Goal: Task Accomplishment & Management: Manage account settings

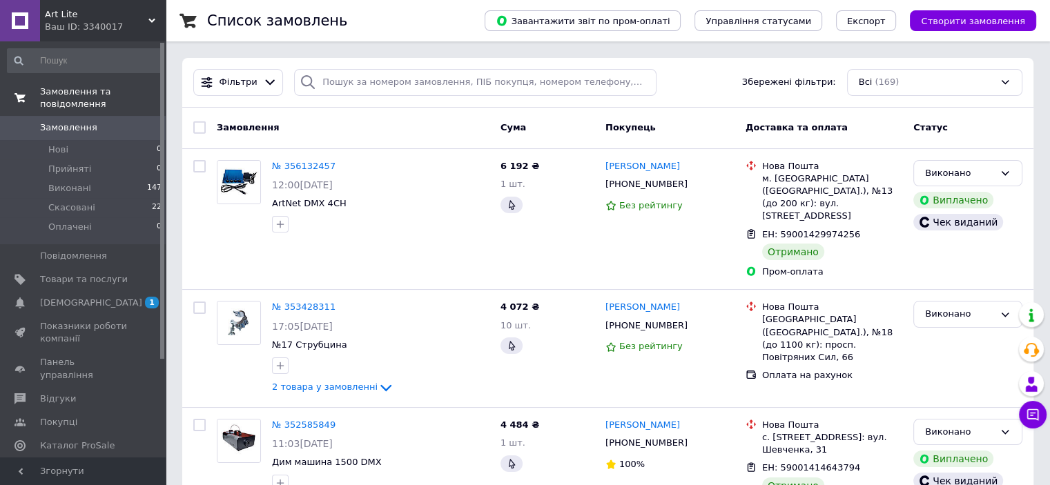
click at [81, 92] on span "Замовлення та повідомлення" at bounding box center [103, 98] width 126 height 25
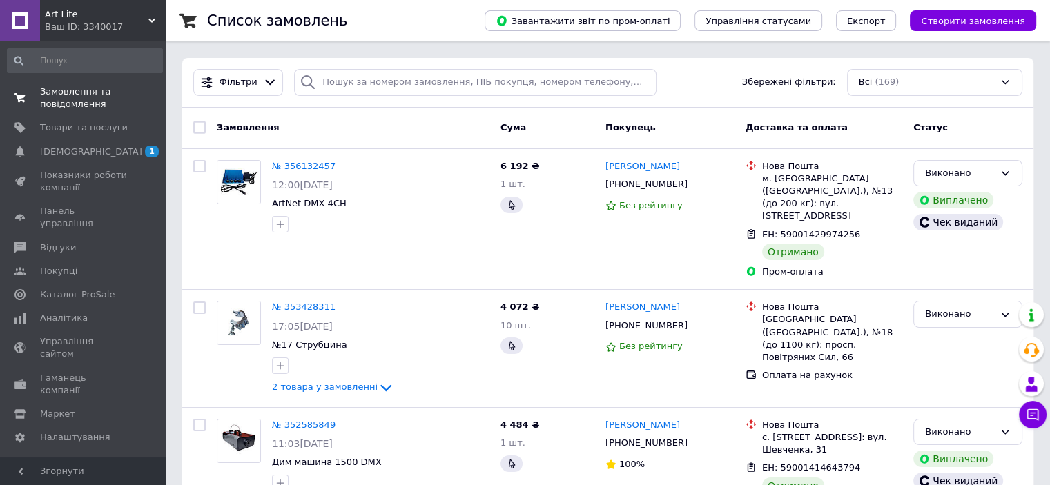
click at [75, 93] on span "Замовлення та повідомлення" at bounding box center [84, 98] width 88 height 25
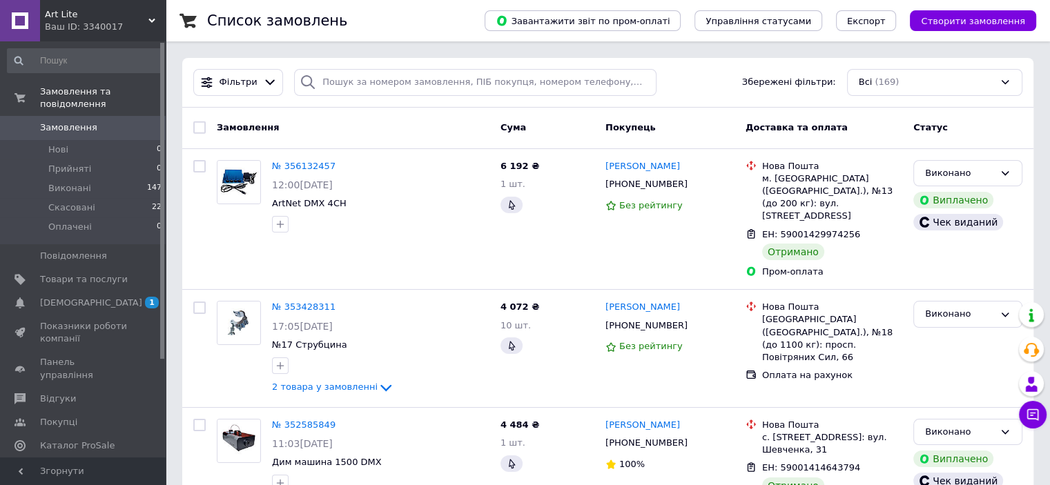
click at [69, 121] on span "Замовлення" at bounding box center [68, 127] width 57 height 12
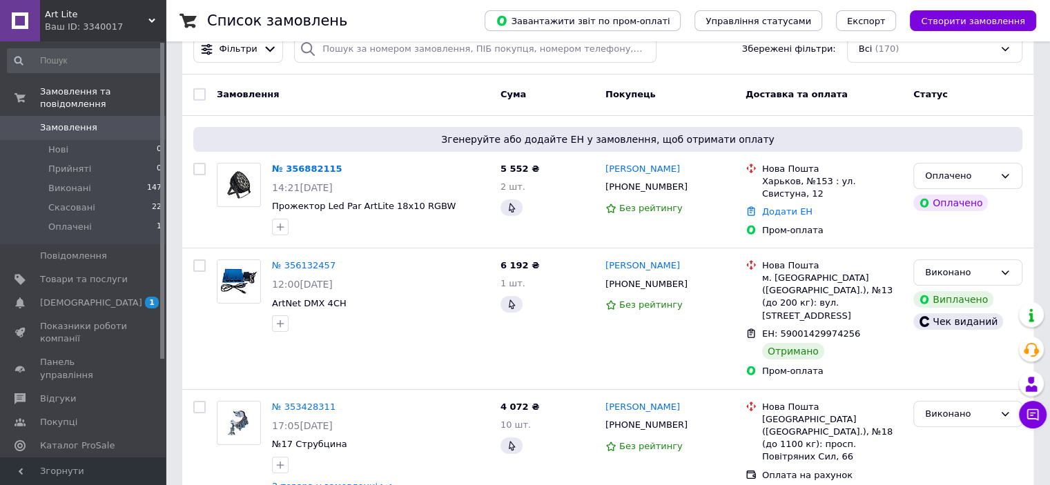
scroll to position [12, 0]
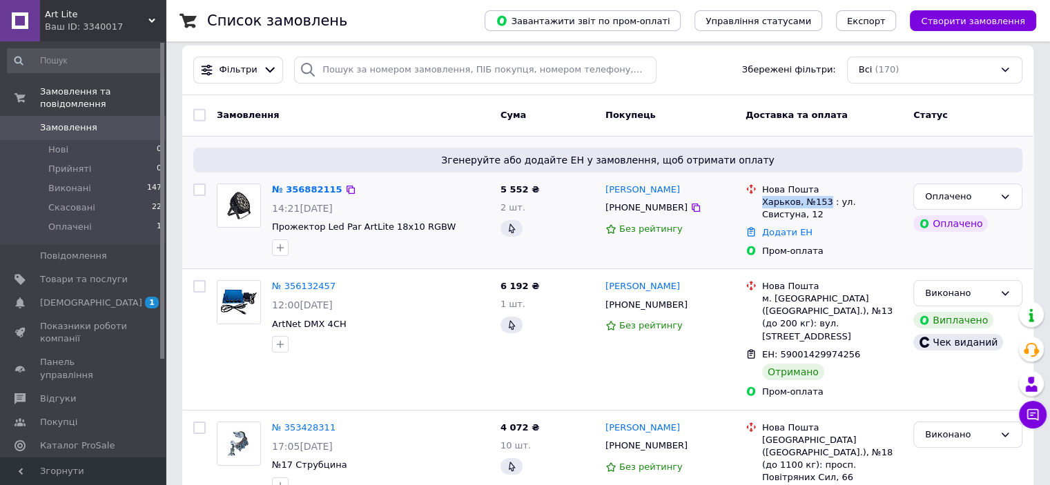
drag, startPoint x: 762, startPoint y: 202, endPoint x: 823, endPoint y: 201, distance: 61.4
click at [823, 201] on div "Харьков, №153 : ул. Свистуна, 12" at bounding box center [832, 208] width 140 height 25
click at [796, 199] on div "Харьков, №153 : ул. Свистуна, 12" at bounding box center [832, 208] width 140 height 25
drag, startPoint x: 763, startPoint y: 202, endPoint x: 825, endPoint y: 201, distance: 62.1
click at [825, 201] on div "Харьков, №153 : ул. Свистуна, 12" at bounding box center [832, 208] width 140 height 25
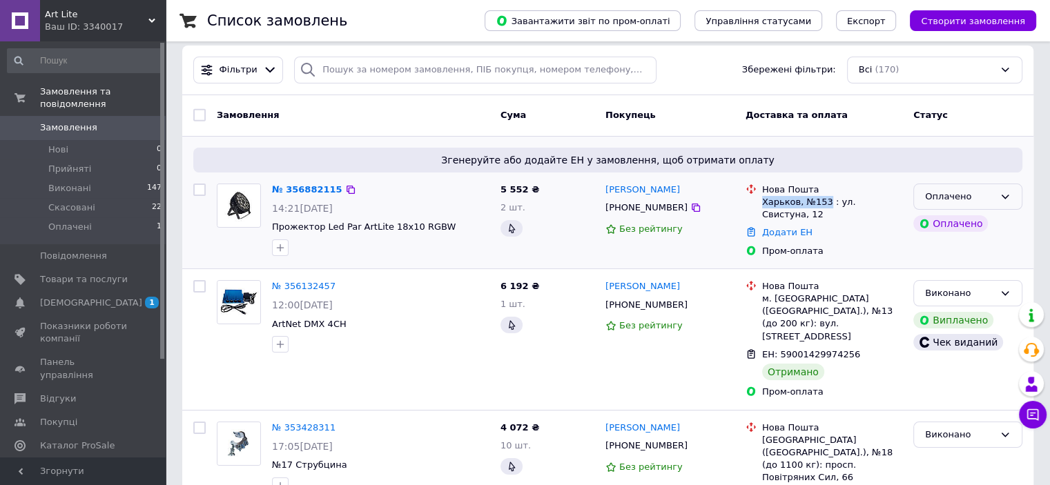
click at [1003, 198] on icon at bounding box center [1004, 196] width 11 height 11
click at [317, 187] on link "№ 356882115" at bounding box center [307, 189] width 70 height 10
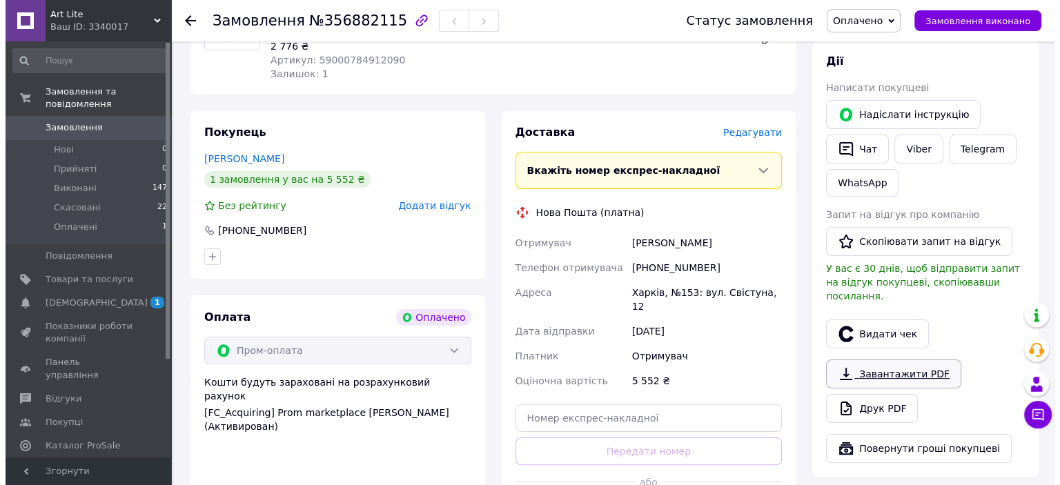
scroll to position [276, 0]
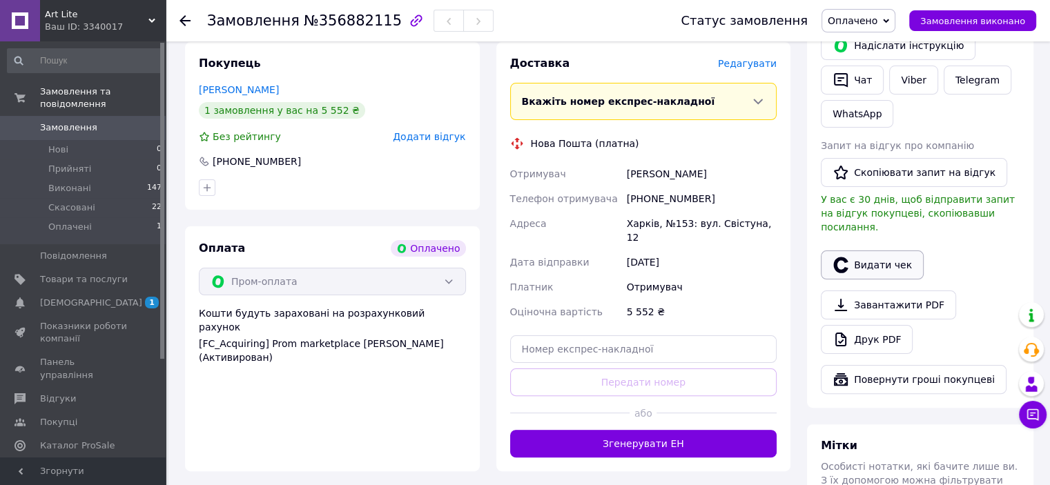
click at [899, 251] on button "Видати чек" at bounding box center [872, 265] width 103 height 29
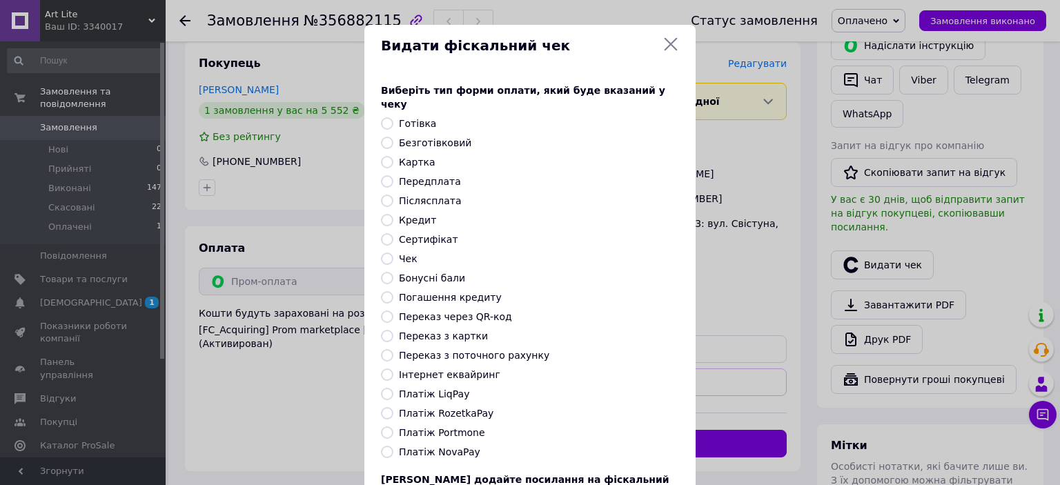
click at [439, 137] on label "Безготівковий" at bounding box center [435, 142] width 72 height 11
click at [393, 137] on input "Безготівковий" at bounding box center [387, 143] width 12 height 12
radio input "true"
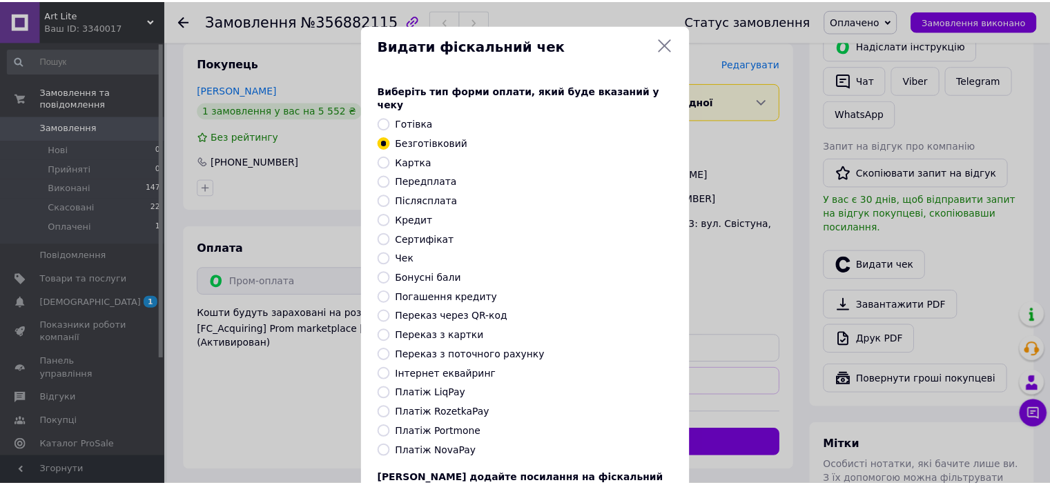
scroll to position [107, 0]
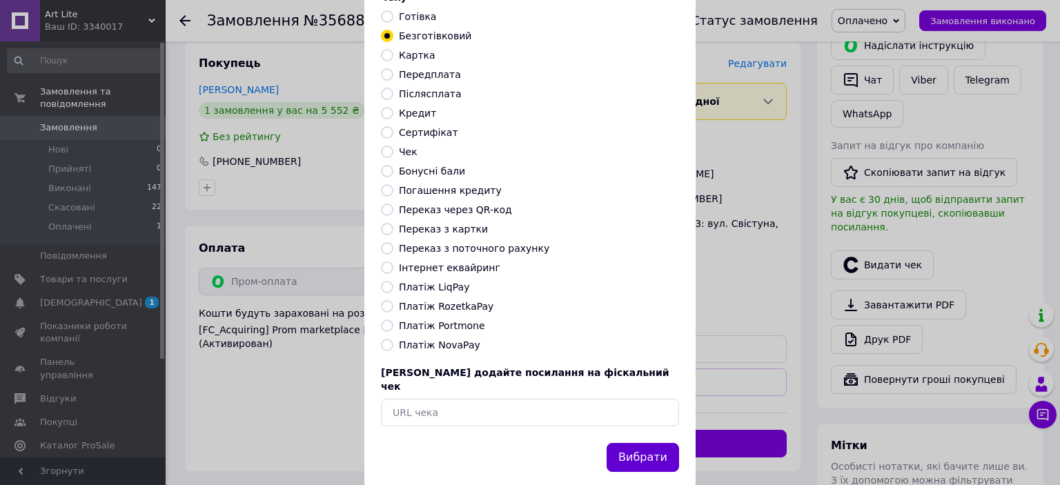
click at [646, 443] on button "Вибрати" at bounding box center [643, 458] width 72 height 30
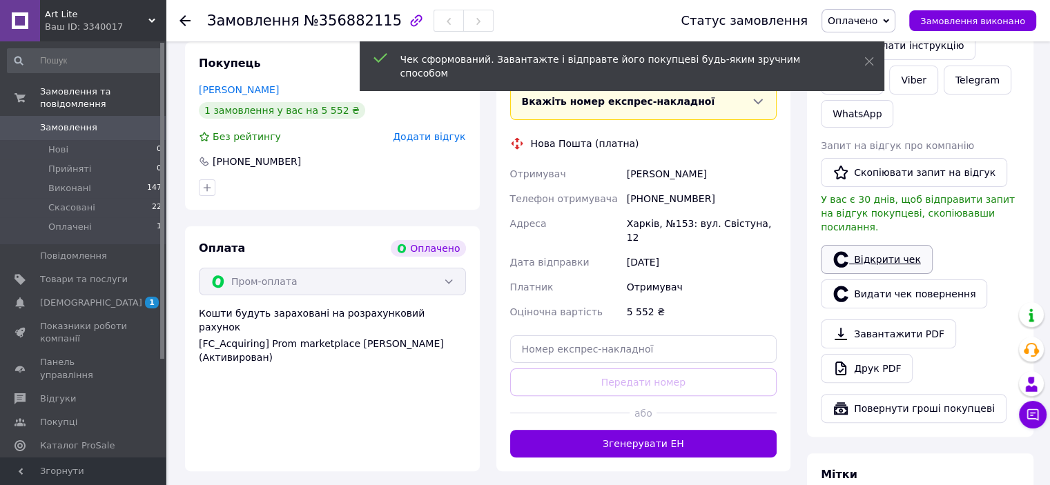
click at [867, 247] on link "Відкрити чек" at bounding box center [877, 259] width 112 height 29
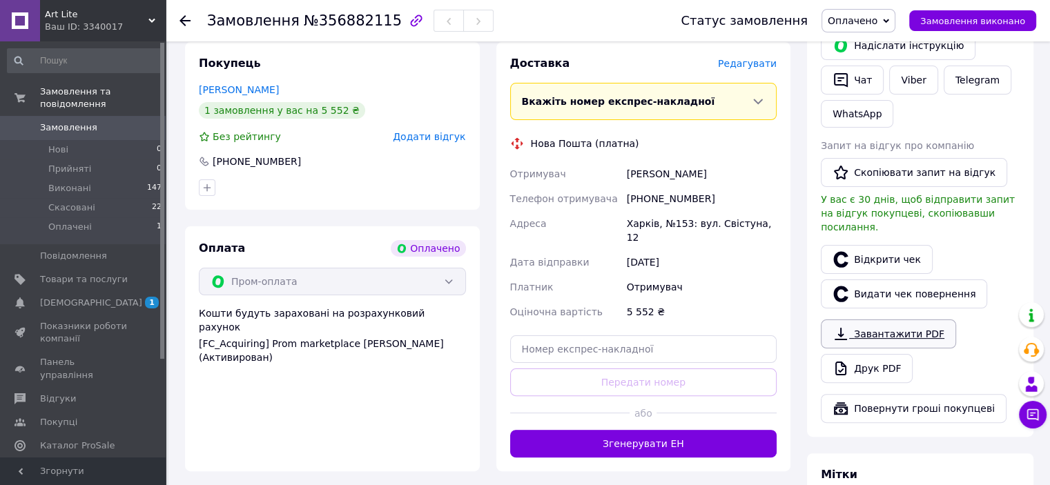
click at [896, 320] on link "Завантажити PDF" at bounding box center [888, 334] width 135 height 29
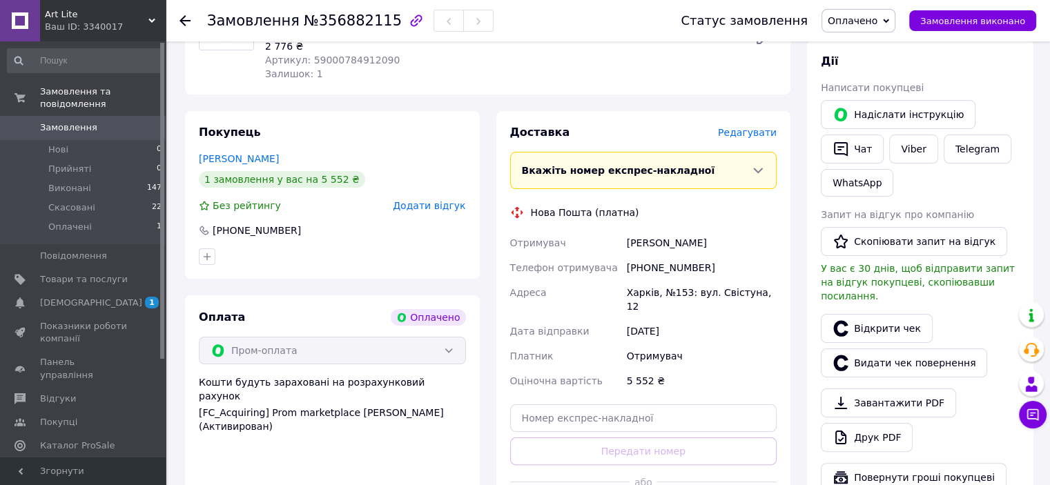
scroll to position [276, 0]
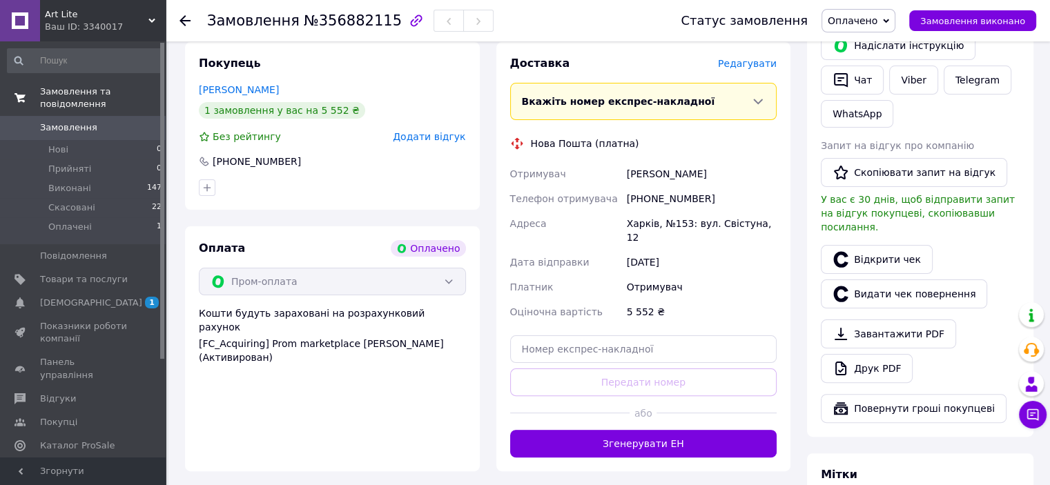
click at [71, 93] on span "Замовлення та повідомлення" at bounding box center [103, 98] width 126 height 25
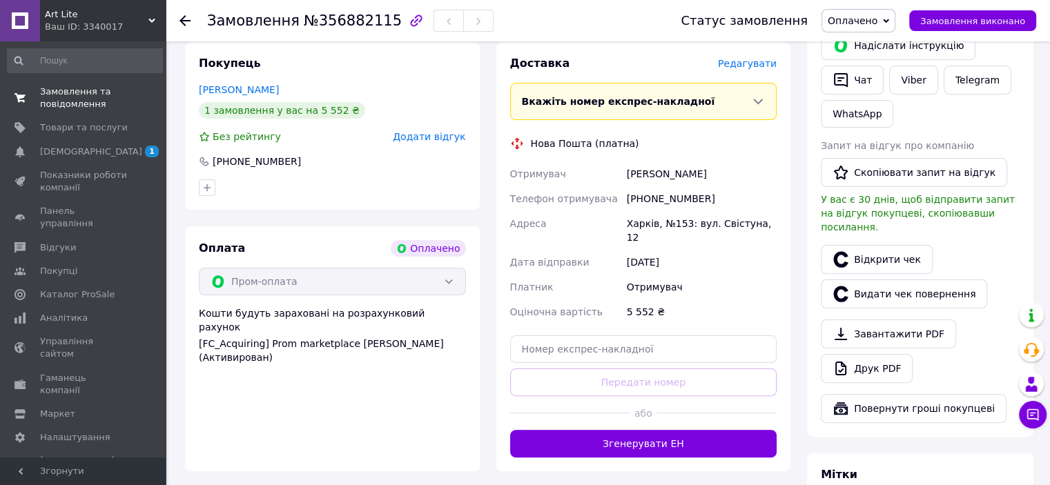
click at [89, 98] on span "Замовлення та повідомлення" at bounding box center [84, 98] width 88 height 25
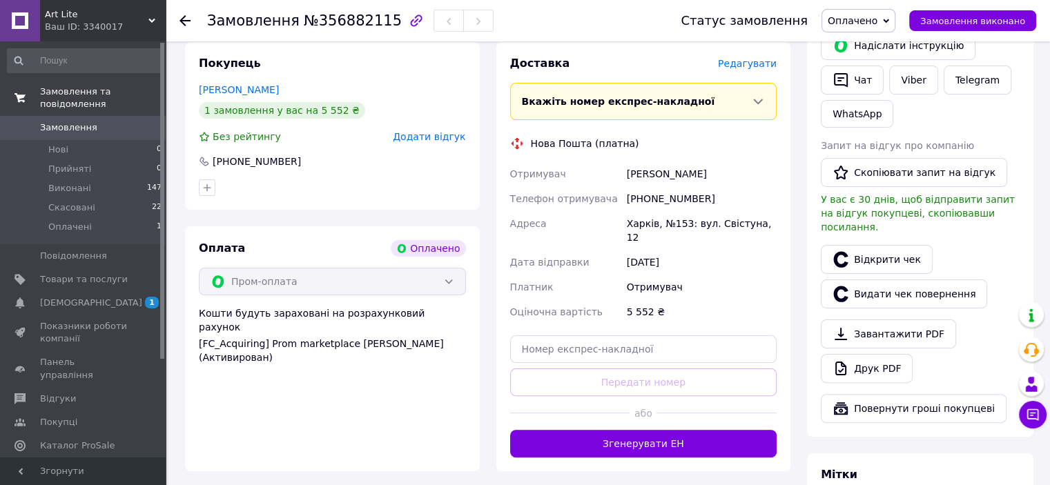
click at [88, 90] on span "Замовлення та повідомлення" at bounding box center [103, 98] width 126 height 25
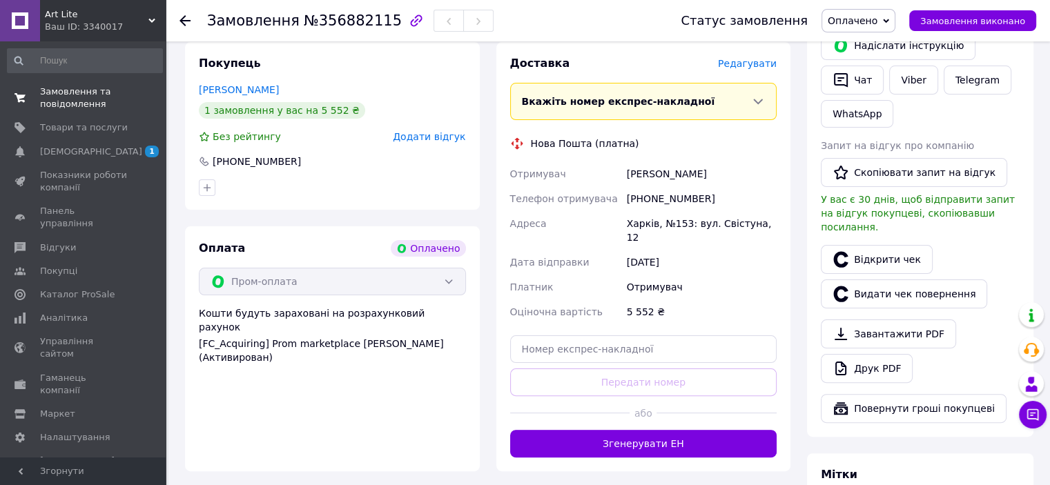
click at [79, 91] on span "Замовлення та повідомлення" at bounding box center [84, 98] width 88 height 25
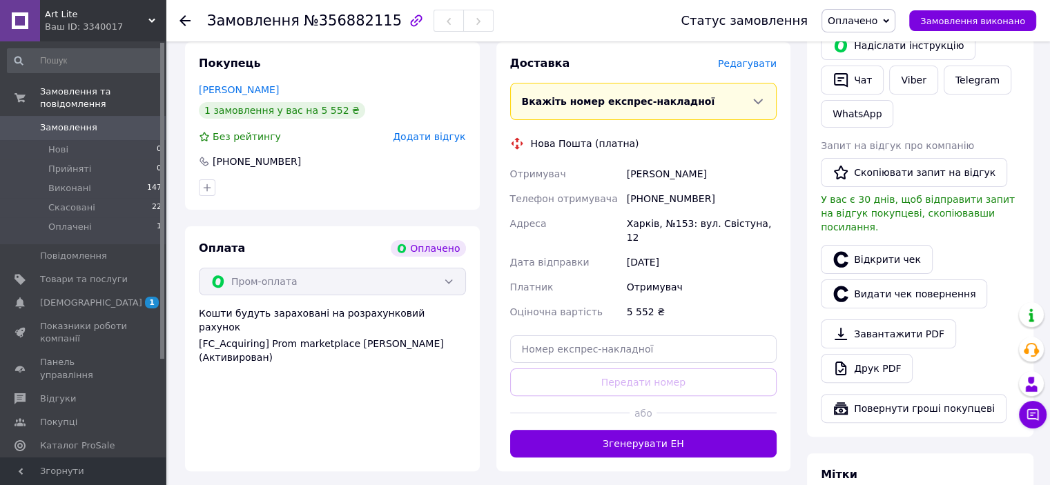
click at [78, 121] on span "Замовлення" at bounding box center [68, 127] width 57 height 12
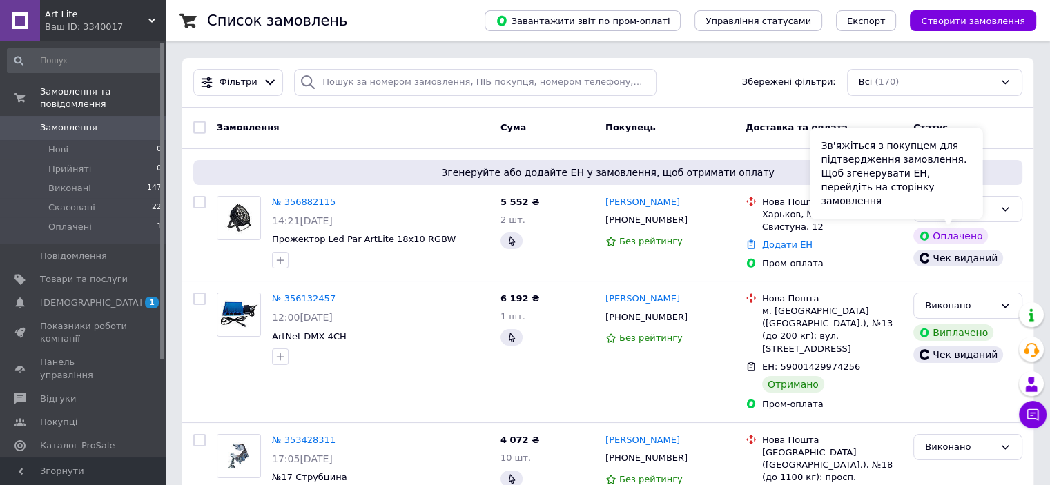
click at [972, 209] on div "Зв'яжіться з покупцем для підтвердження замовлення. Щоб згенерувати ЕН, перейді…" at bounding box center [896, 173] width 173 height 91
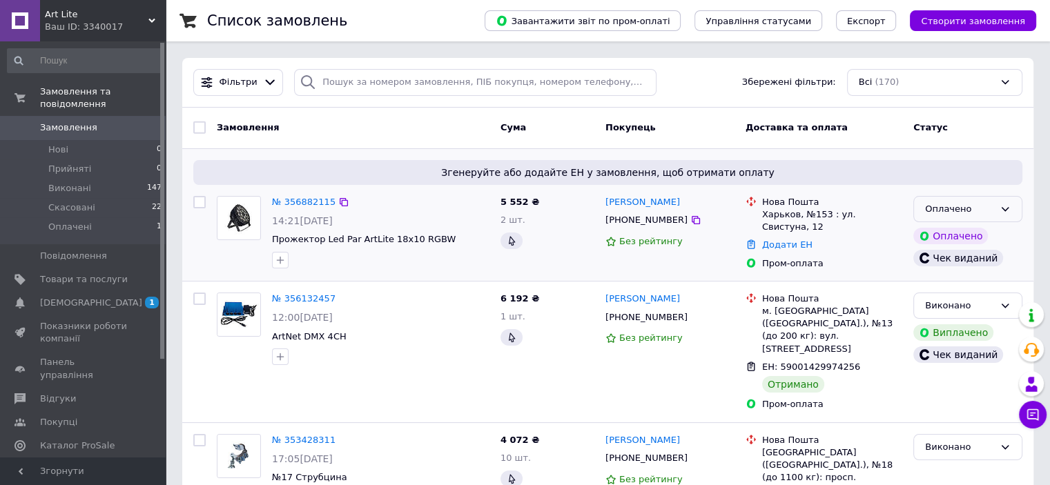
click at [994, 206] on div "Оплачено" at bounding box center [967, 209] width 109 height 27
click at [959, 238] on li "Прийнято" at bounding box center [968, 238] width 108 height 26
click at [58, 273] on span "Товари та послуги" at bounding box center [84, 279] width 88 height 12
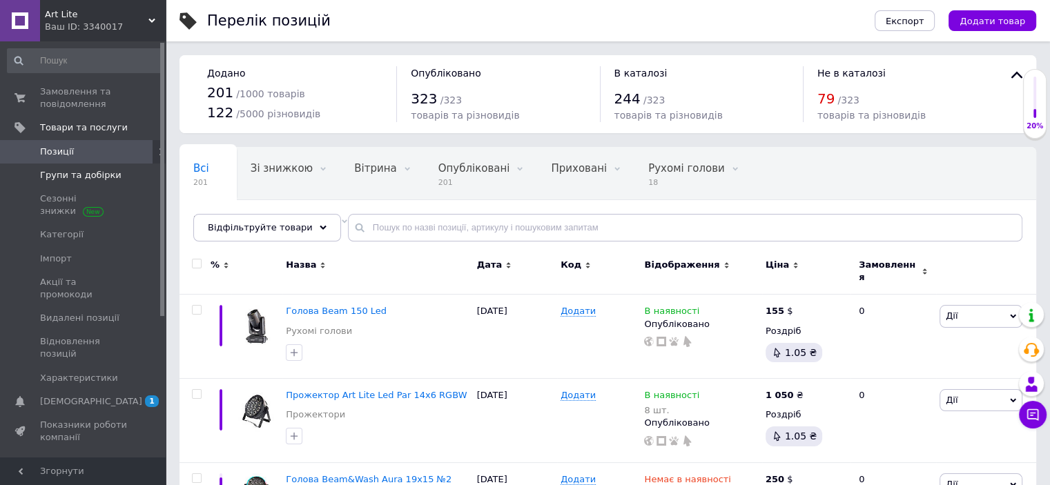
click at [90, 175] on span "Групи та добірки" at bounding box center [80, 175] width 81 height 12
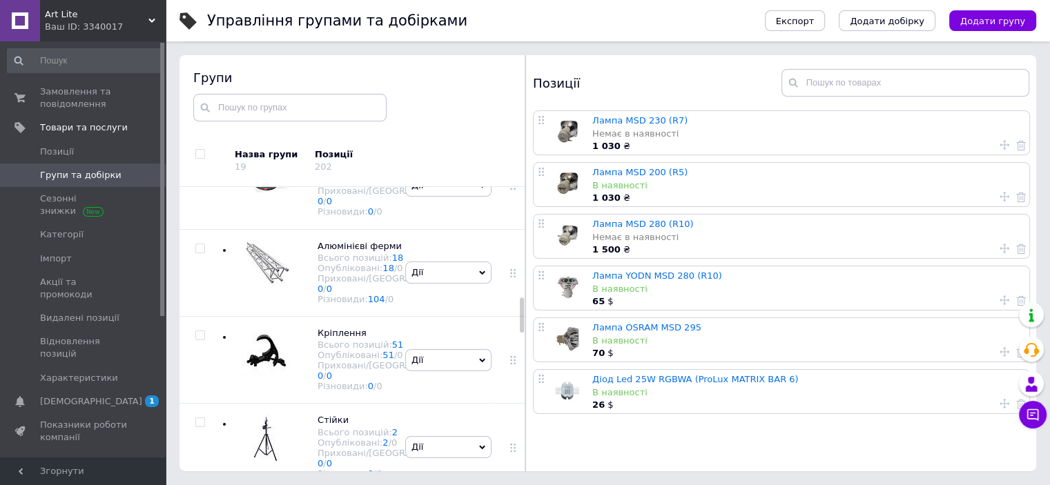
scroll to position [966, 0]
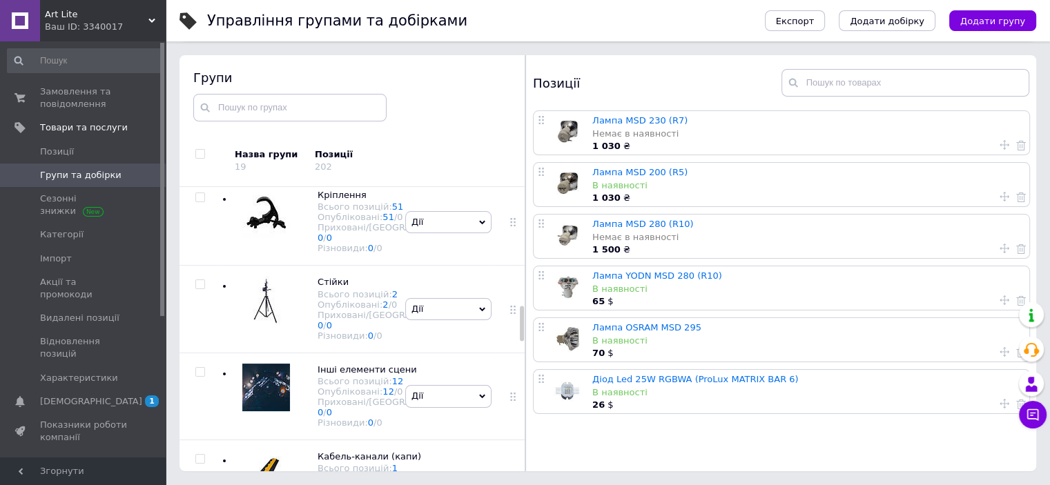
click at [451, 91] on div "Дії Приховати групу Редагувати групу Додати підгрупу Додати товар Видалити групу" at bounding box center [448, 47] width 93 height 87
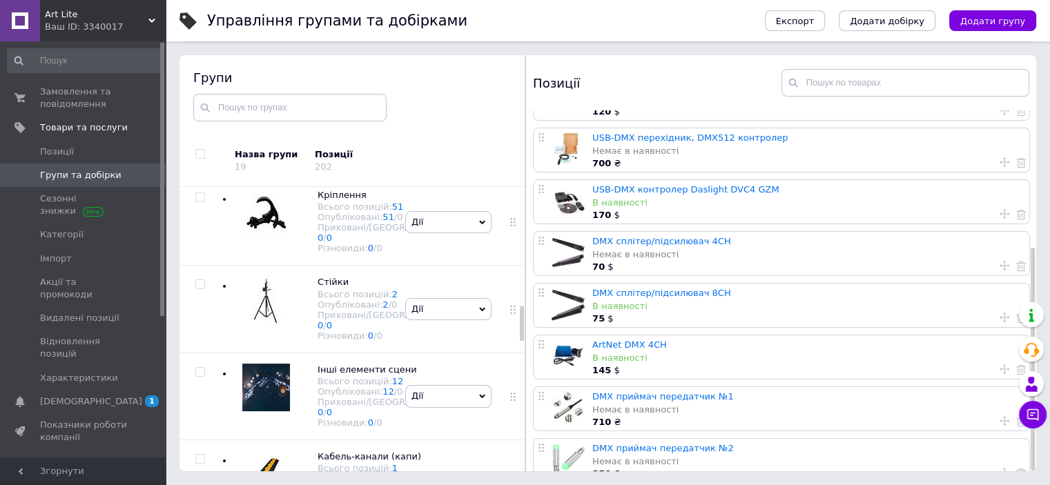
scroll to position [221, 0]
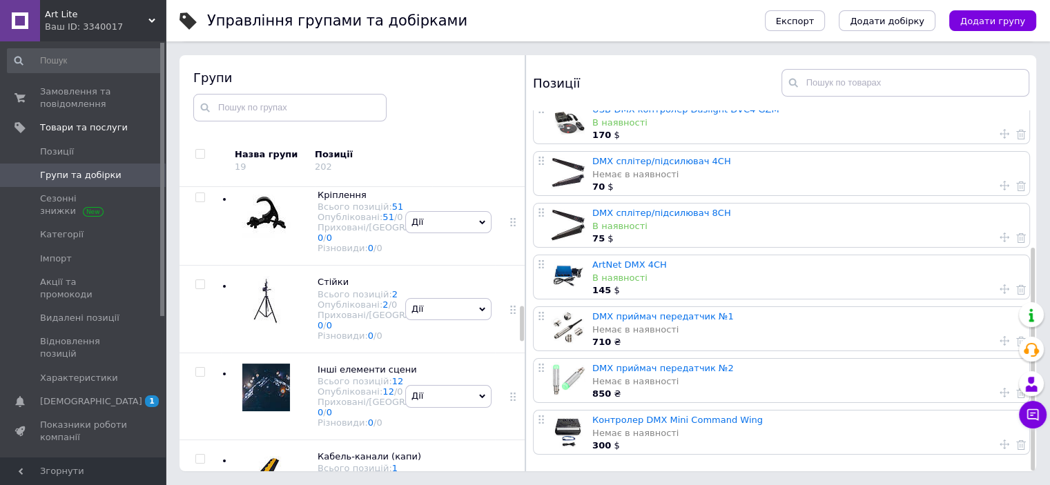
click at [719, 263] on div "ArtNet DMX 4CH В наявності 145 $" at bounding box center [808, 276] width 433 height 43
